Goal: Task Accomplishment & Management: Manage account settings

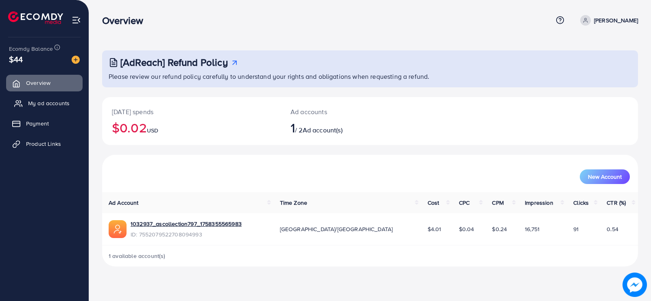
click at [58, 98] on link "My ad accounts" at bounding box center [44, 103] width 76 height 16
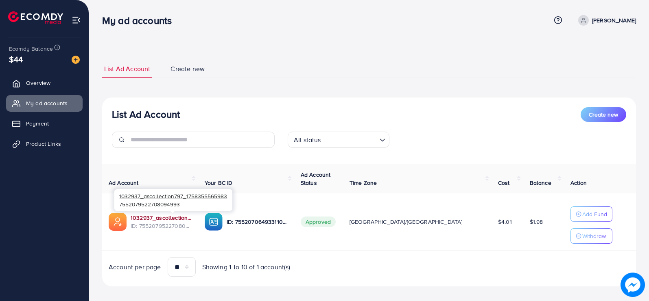
click at [181, 217] on link "1032937_ascollection797_1758355565983" at bounding box center [161, 218] width 61 height 8
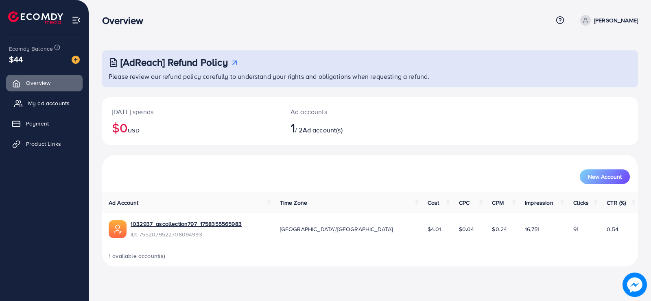
click at [62, 104] on span "My ad accounts" at bounding box center [48, 103] width 41 height 8
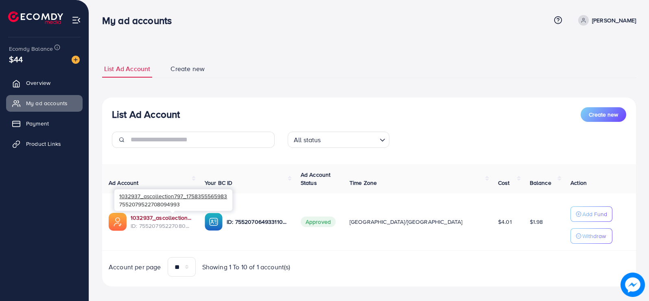
click at [189, 218] on link "1032937_ascollection797_1758355565983" at bounding box center [161, 218] width 61 height 8
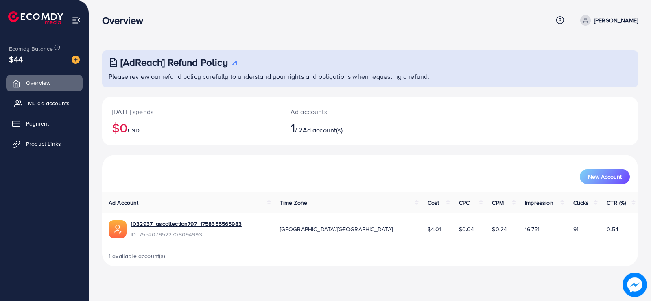
click at [43, 106] on span "My ad accounts" at bounding box center [48, 103] width 41 height 8
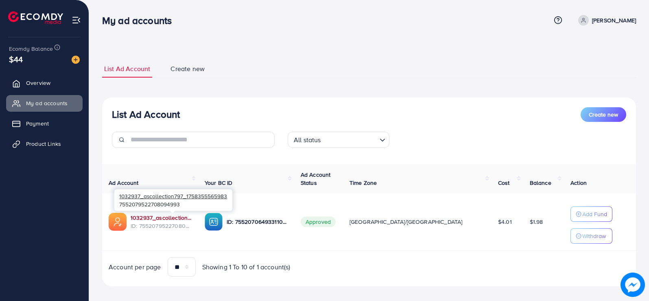
click at [169, 217] on link "1032937_ascollection797_1758355565983" at bounding box center [161, 218] width 61 height 8
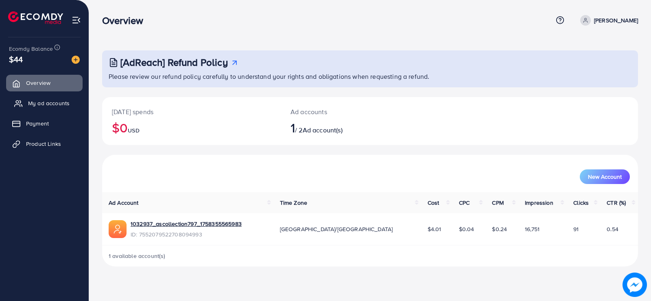
click at [59, 109] on link "My ad accounts" at bounding box center [44, 103] width 76 height 16
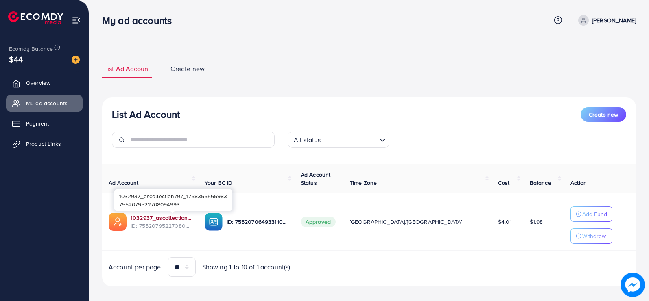
click at [185, 220] on link "1032937_ascollection797_1758355565983" at bounding box center [161, 218] width 61 height 8
